Goal: Task Accomplishment & Management: Use online tool/utility

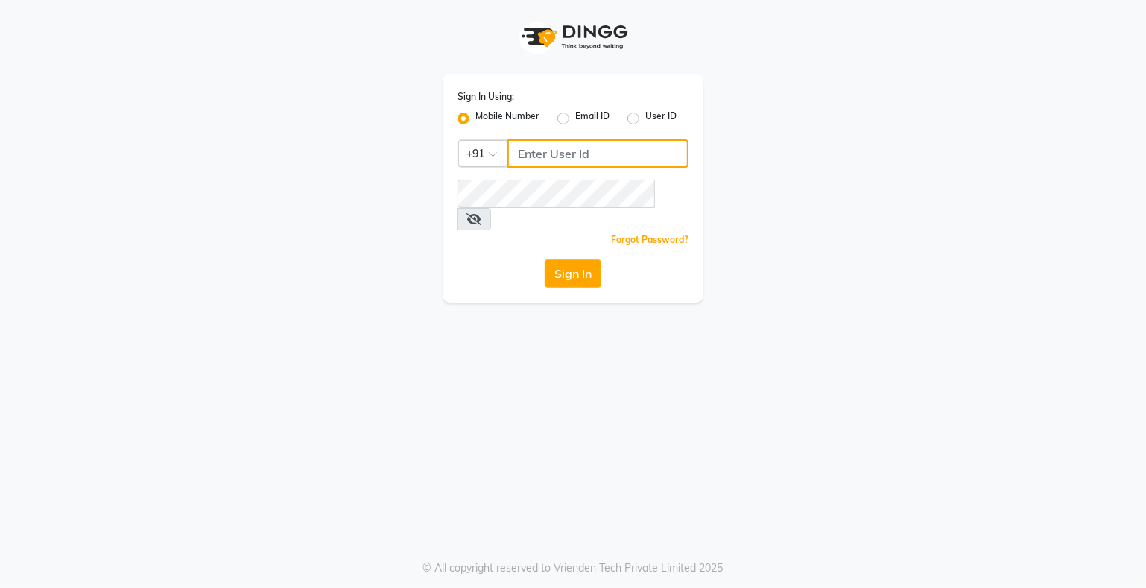
type input "9359594581"
drag, startPoint x: 0, startPoint y: 0, endPoint x: 591, endPoint y: 251, distance: 641.9
click at [591, 259] on button "Sign In" at bounding box center [573, 273] width 57 height 28
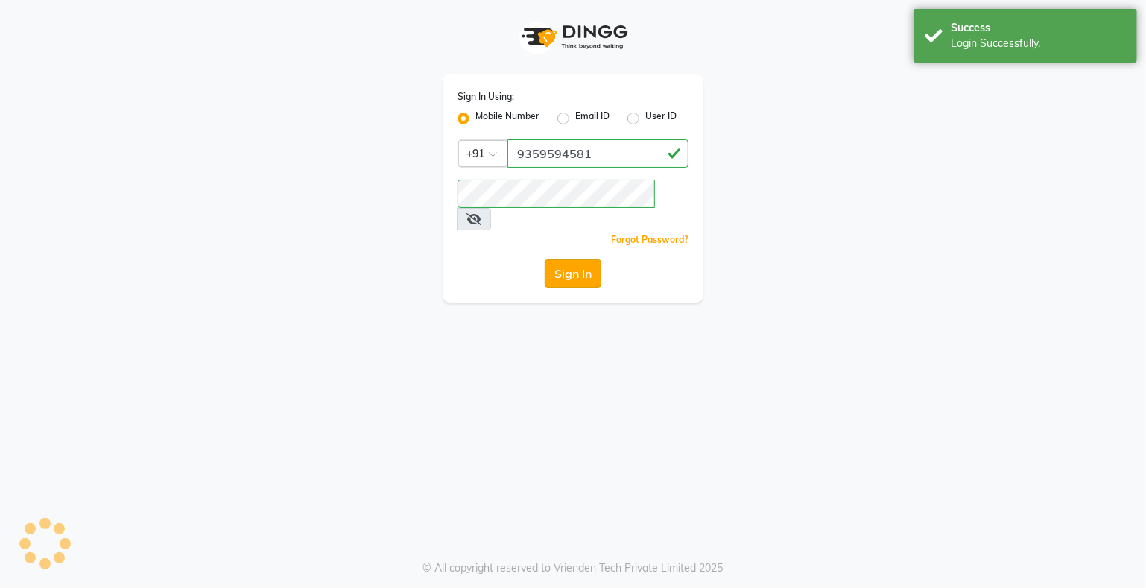
select select "service"
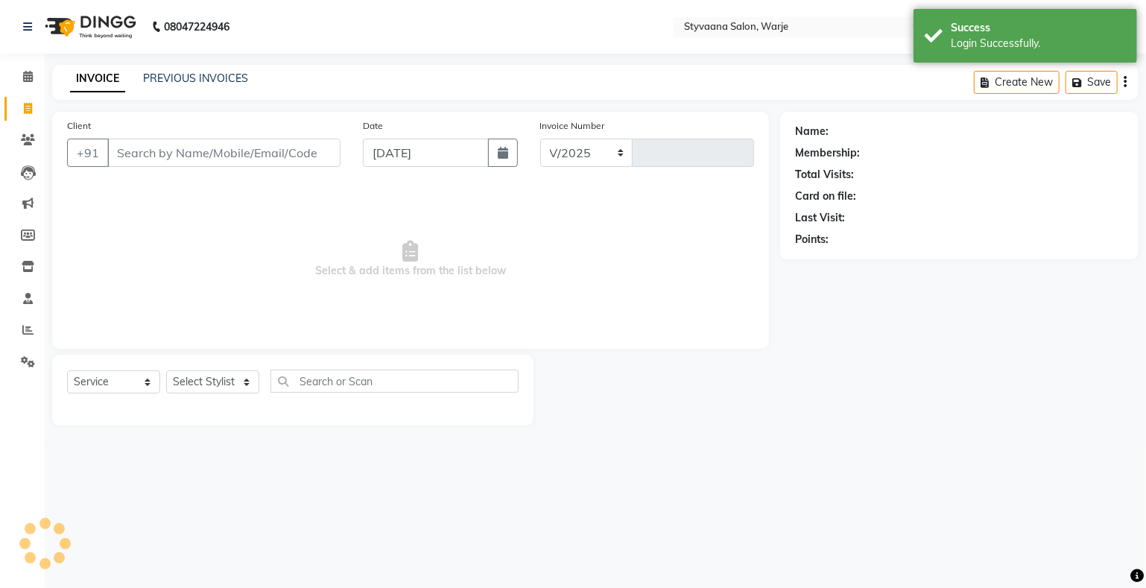
select select "280"
type input "0993"
click at [147, 151] on input "Client" at bounding box center [223, 153] width 233 height 28
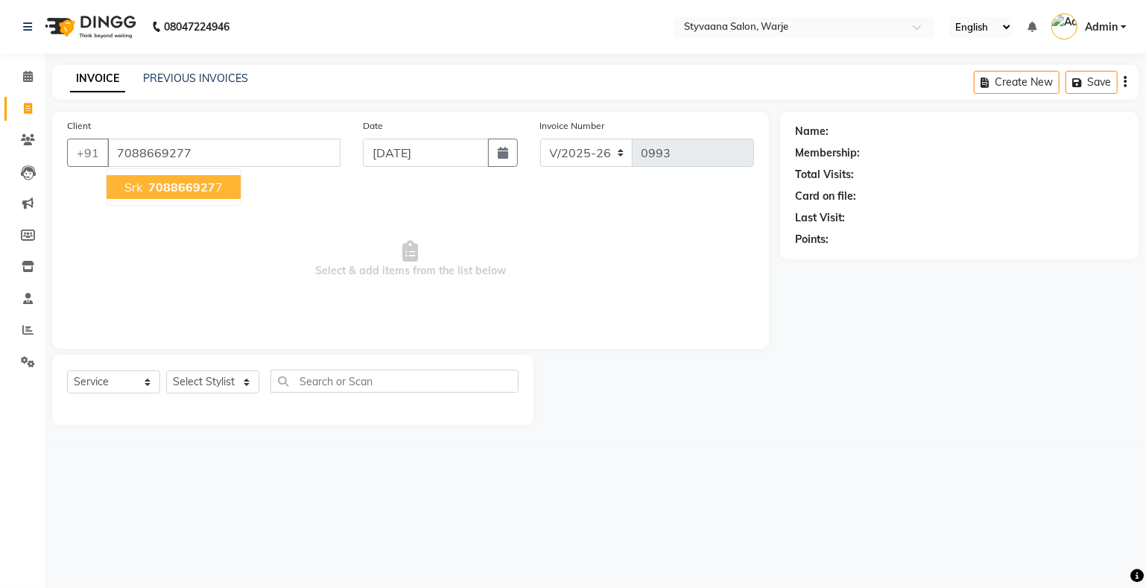
type input "7088669277"
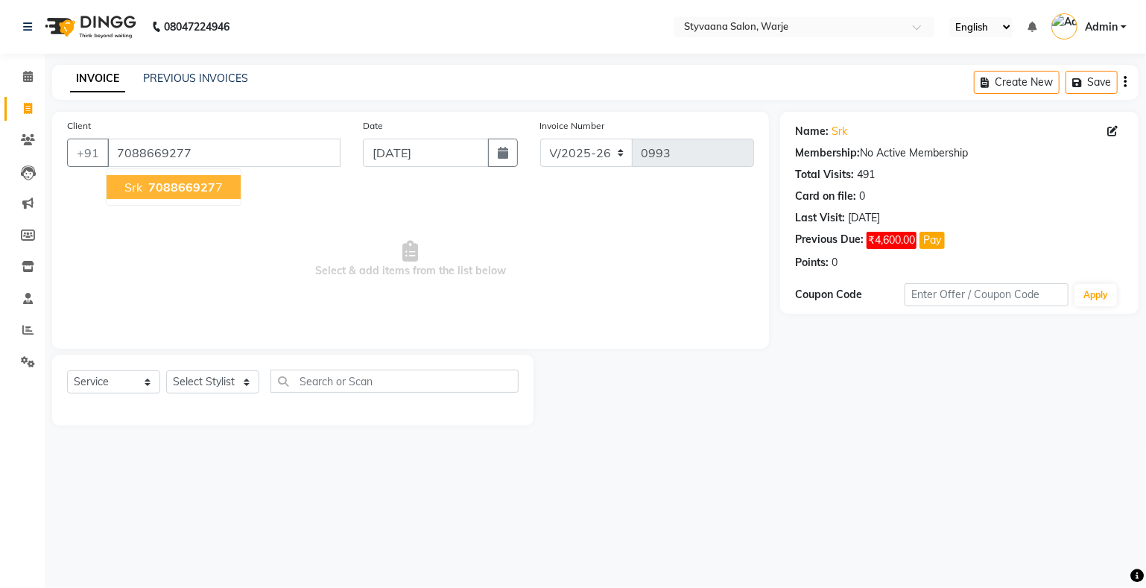
click at [161, 183] on span "708866927" at bounding box center [181, 187] width 67 height 15
click at [200, 378] on select "Select Stylist nisha [PERSON_NAME] [PERSON_NAME] [PERSON_NAME]" at bounding box center [212, 381] width 93 height 23
select select "87885"
click at [166, 371] on select "Select Stylist nisha [PERSON_NAME] [PERSON_NAME] [PERSON_NAME]" at bounding box center [212, 381] width 93 height 23
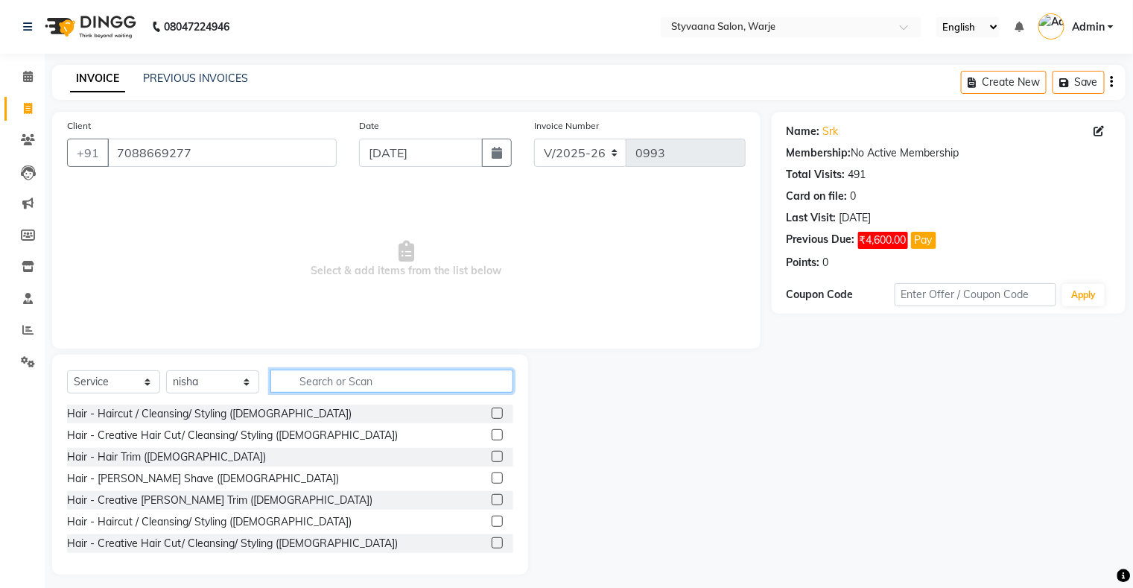
click at [311, 386] on input "text" at bounding box center [391, 381] width 243 height 23
type input "w"
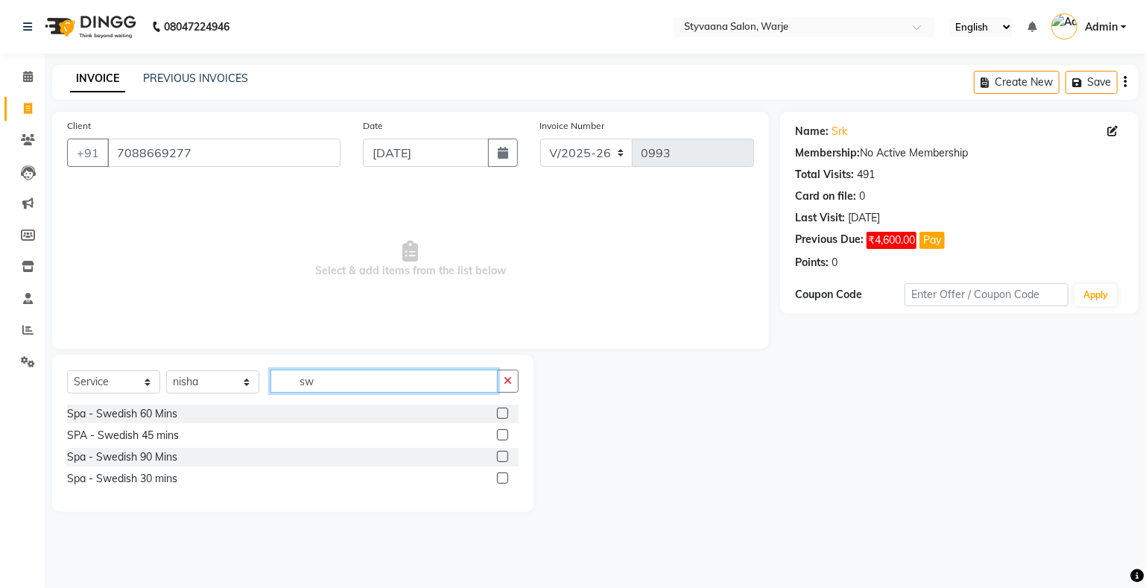
type input "sw"
click at [506, 433] on label at bounding box center [502, 434] width 11 height 11
click at [506, 433] on input "checkbox" at bounding box center [502, 436] width 10 height 10
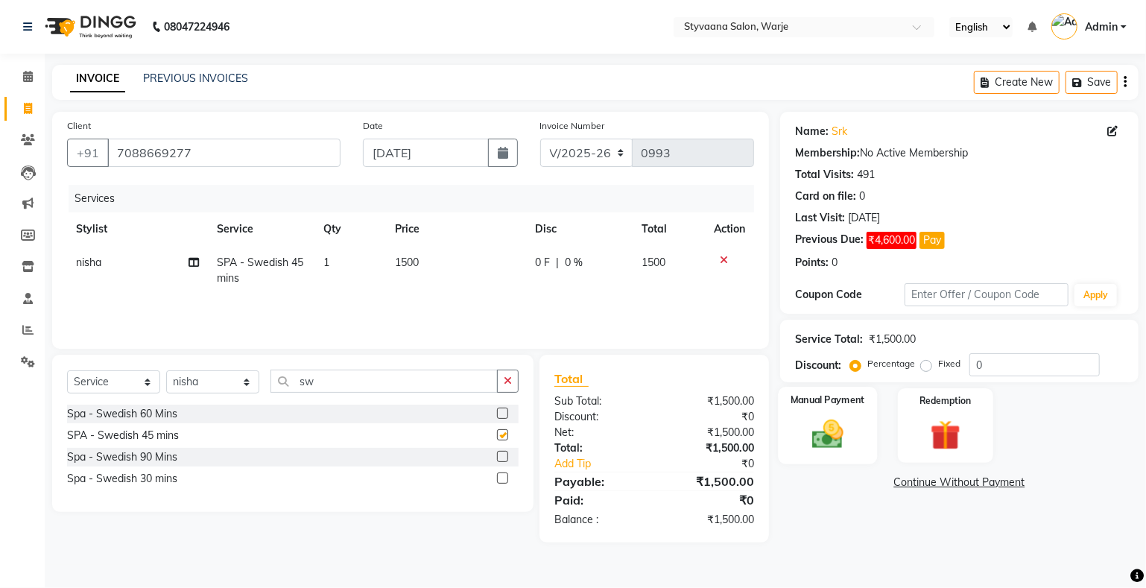
checkbox input "false"
click at [833, 440] on img at bounding box center [827, 434] width 51 height 37
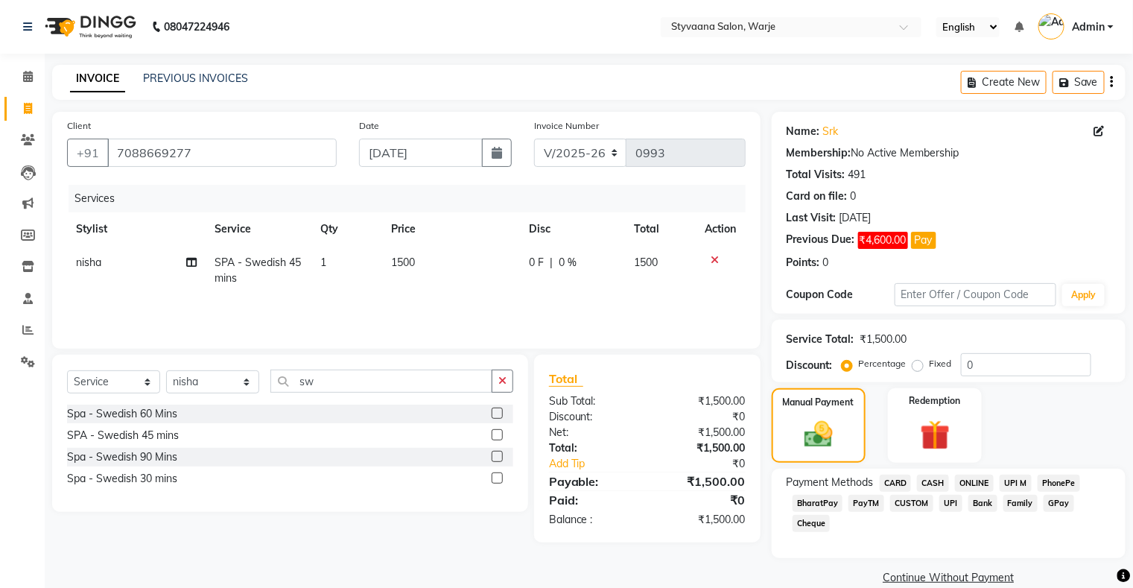
click at [940, 483] on span "CASH" at bounding box center [933, 483] width 32 height 17
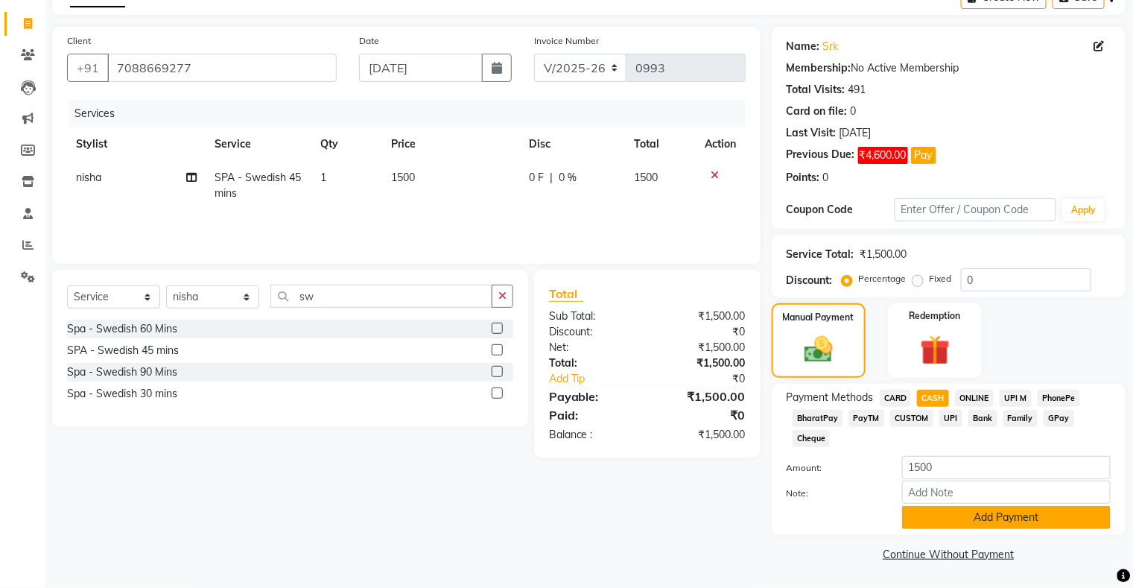
click at [967, 515] on button "Add Payment" at bounding box center [1006, 517] width 209 height 23
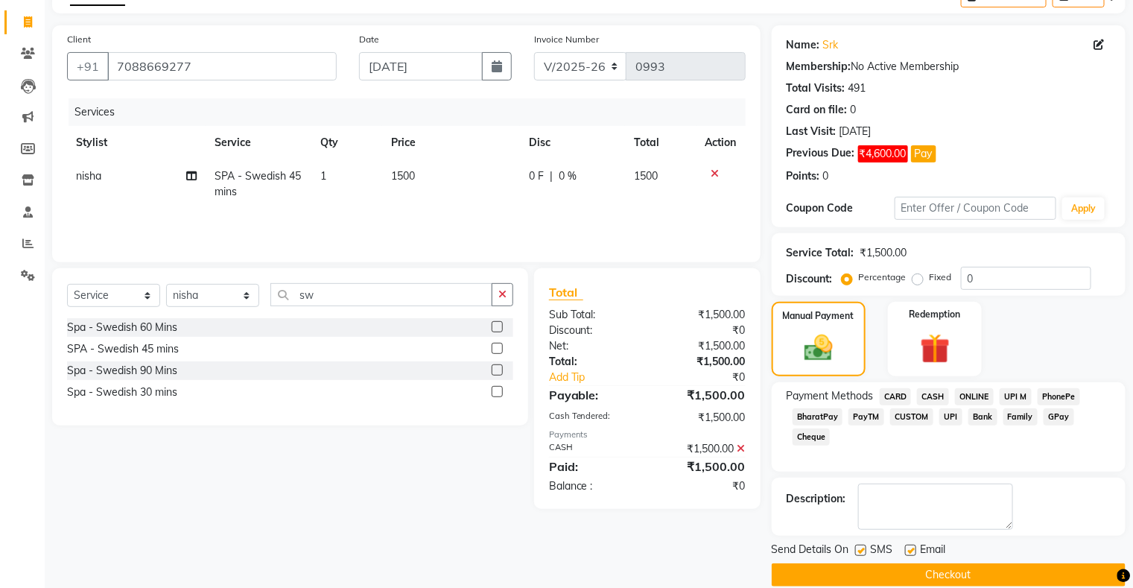
scroll to position [105, 0]
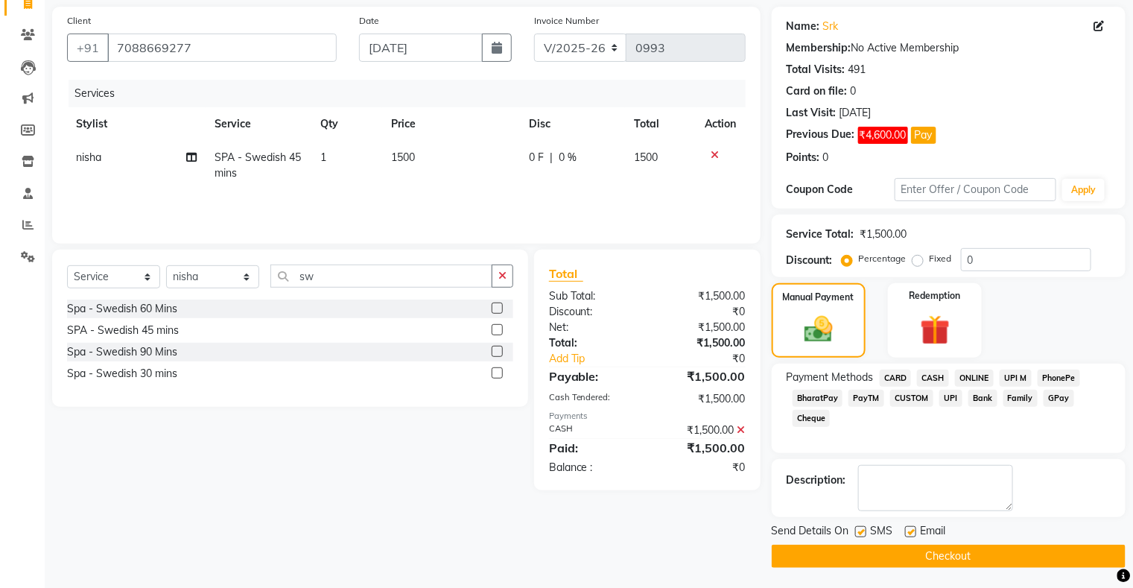
click at [961, 549] on button "Checkout" at bounding box center [949, 556] width 354 height 23
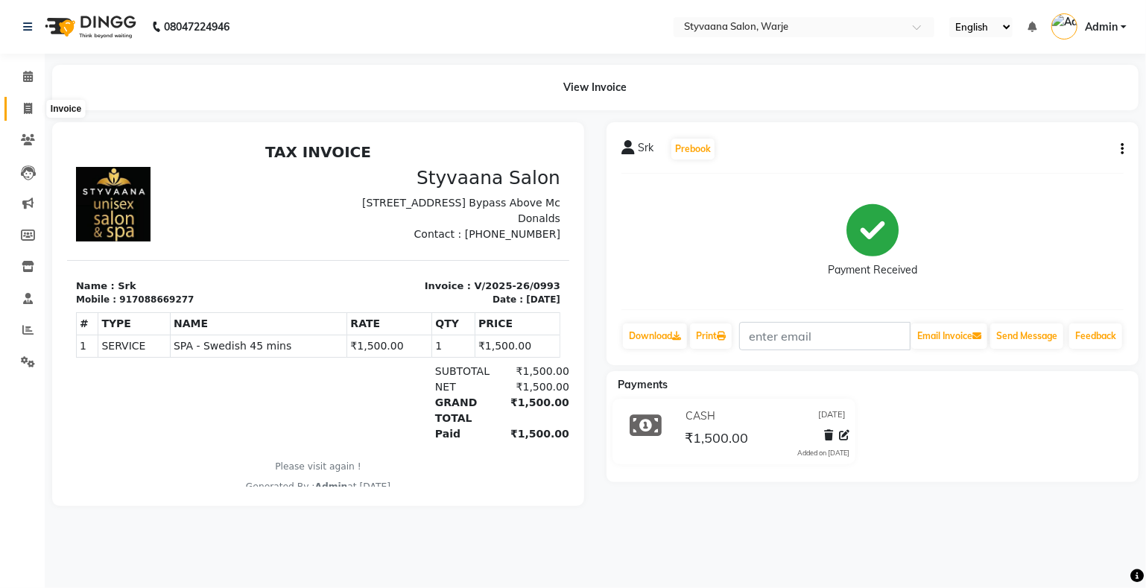
click at [27, 103] on icon at bounding box center [28, 108] width 8 height 11
select select "service"
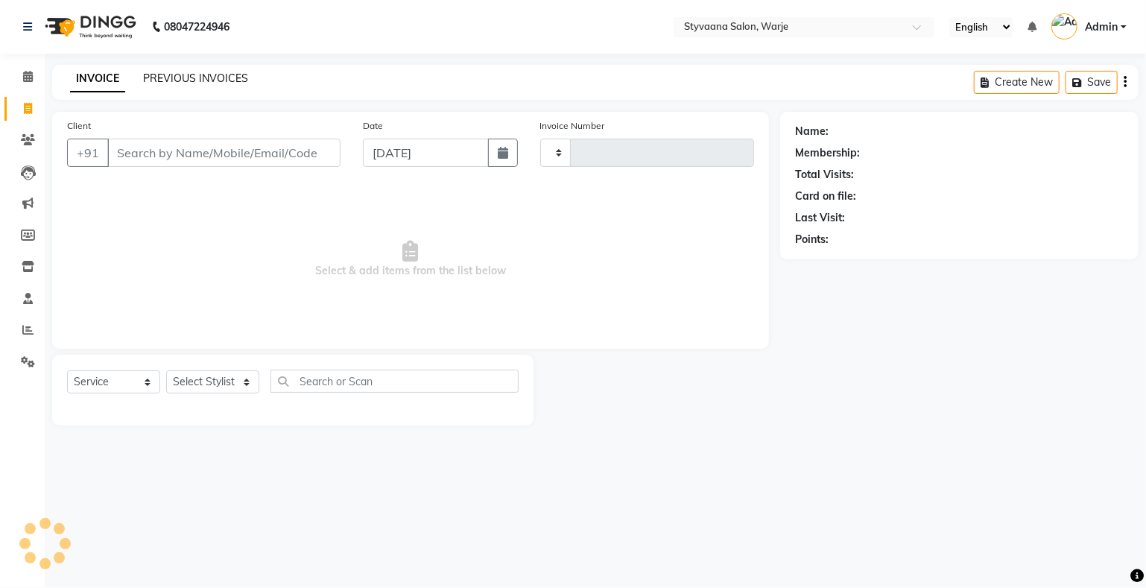
type input "0994"
select select "280"
click at [171, 83] on link "PREVIOUS INVOICES" at bounding box center [195, 78] width 105 height 13
